Goal: Information Seeking & Learning: Compare options

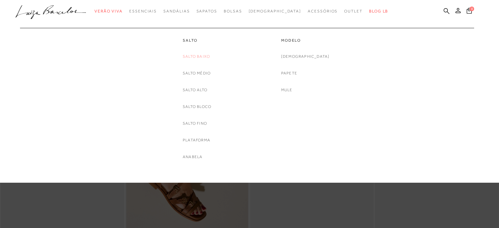
click at [192, 56] on link "Salto Baixo" at bounding box center [196, 56] width 27 height 7
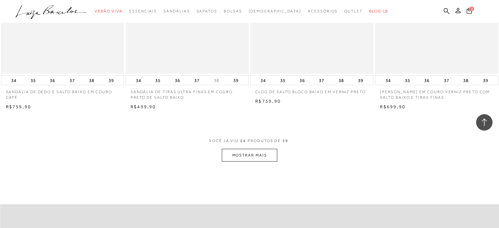
scroll to position [1311, 0]
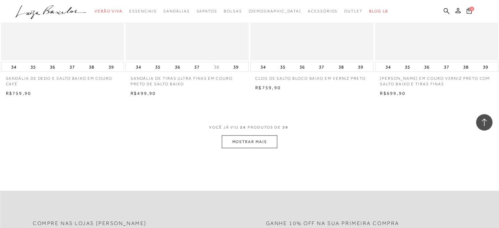
click at [259, 142] on button "MOSTRAR MAIS" at bounding box center [249, 141] width 55 height 13
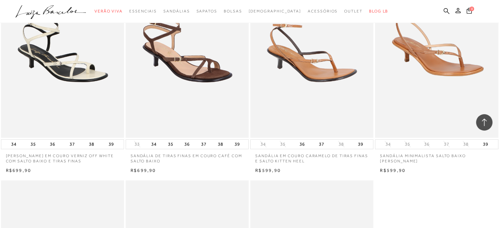
scroll to position [1901, 0]
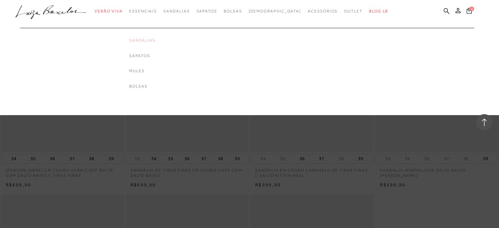
click at [155, 41] on link "Sandálias" at bounding box center [142, 41] width 26 height 6
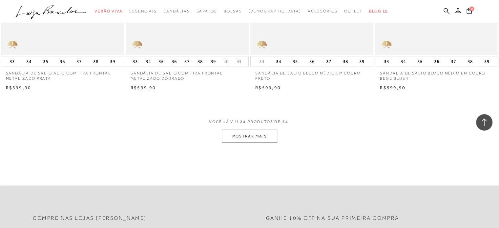
scroll to position [1344, 0]
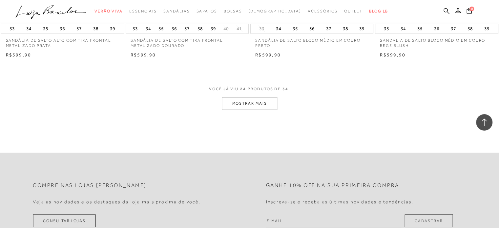
click at [246, 101] on button "MOSTRAR MAIS" at bounding box center [249, 103] width 55 height 13
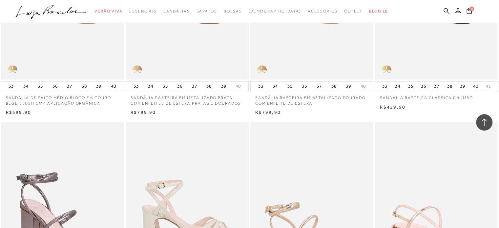
scroll to position [1475, 0]
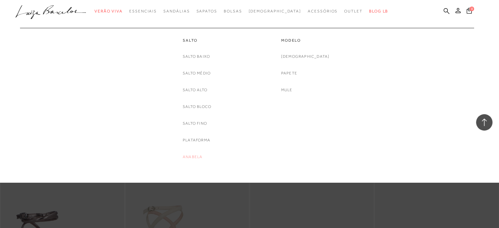
click at [194, 157] on link "Anabela" at bounding box center [193, 156] width 20 height 7
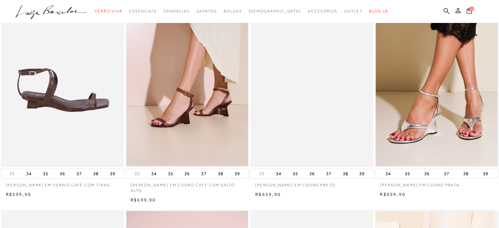
scroll to position [328, 0]
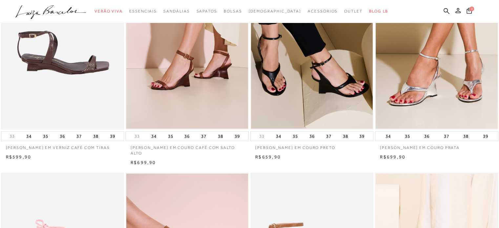
click at [55, 73] on img at bounding box center [63, 37] width 122 height 185
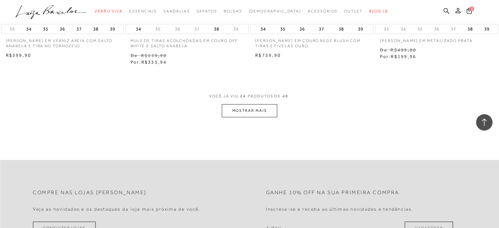
scroll to position [1344, 0]
click at [246, 110] on button "MOSTRAR MAIS" at bounding box center [249, 110] width 55 height 13
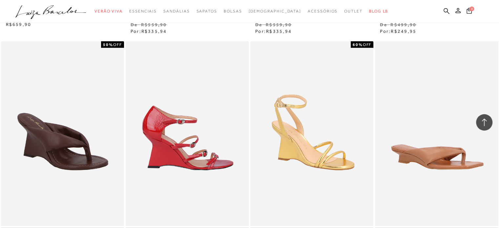
scroll to position [1803, 0]
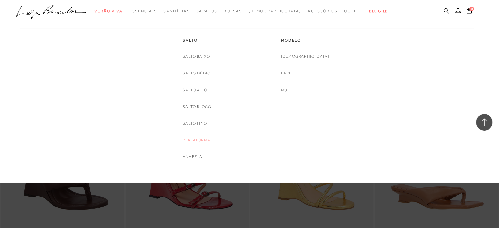
click at [195, 138] on link "Plataforma" at bounding box center [197, 140] width 28 height 7
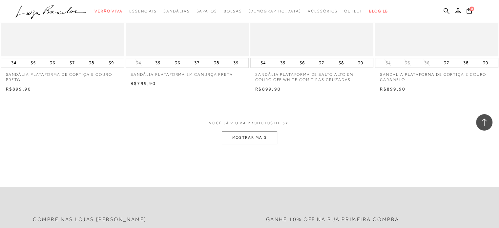
scroll to position [1311, 0]
click at [257, 135] on button "MOSTRAR MAIS" at bounding box center [249, 136] width 55 height 13
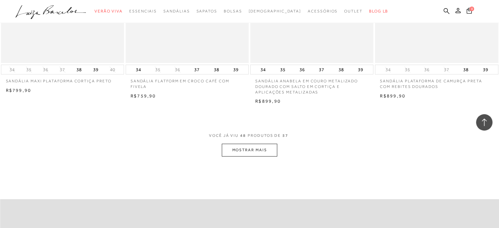
scroll to position [2688, 0]
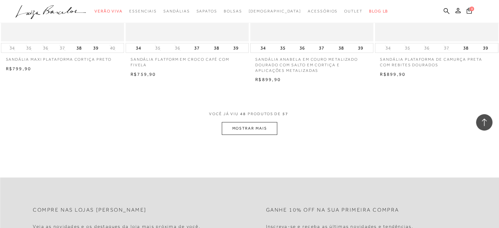
click at [253, 130] on button "MOSTRAR MAIS" at bounding box center [249, 128] width 55 height 13
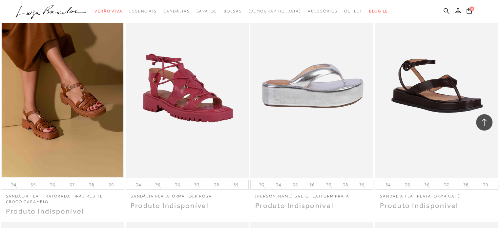
scroll to position [2819, 0]
